Goal: Transaction & Acquisition: Purchase product/service

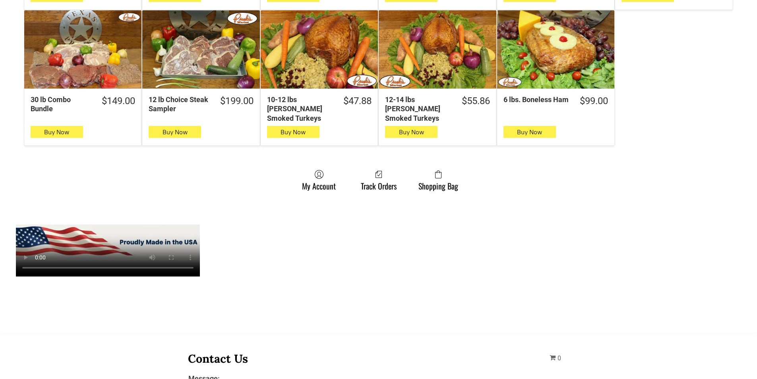
scroll to position [636, 0]
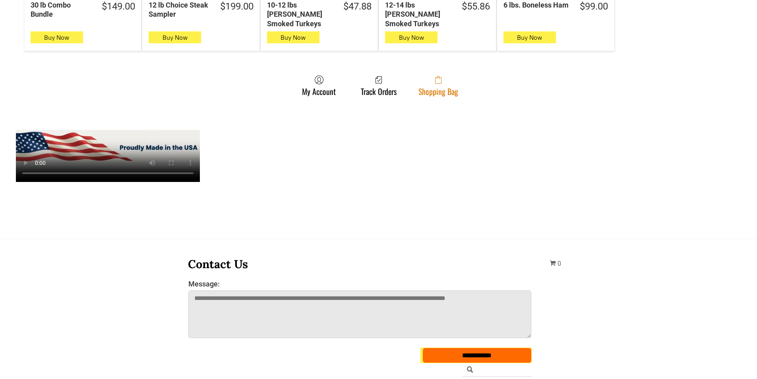
click at [429, 80] on link "Shopping Bag" at bounding box center [439, 85] width 48 height 21
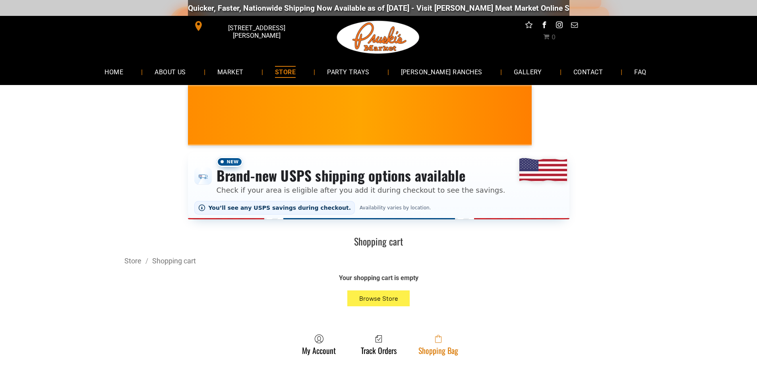
click at [440, 343] on icon at bounding box center [438, 340] width 6 height 6
click at [454, 338] on span at bounding box center [439, 339] width 40 height 10
click at [437, 341] on icon at bounding box center [438, 339] width 6 height 8
